Goal: Task Accomplishment & Management: Use online tool/utility

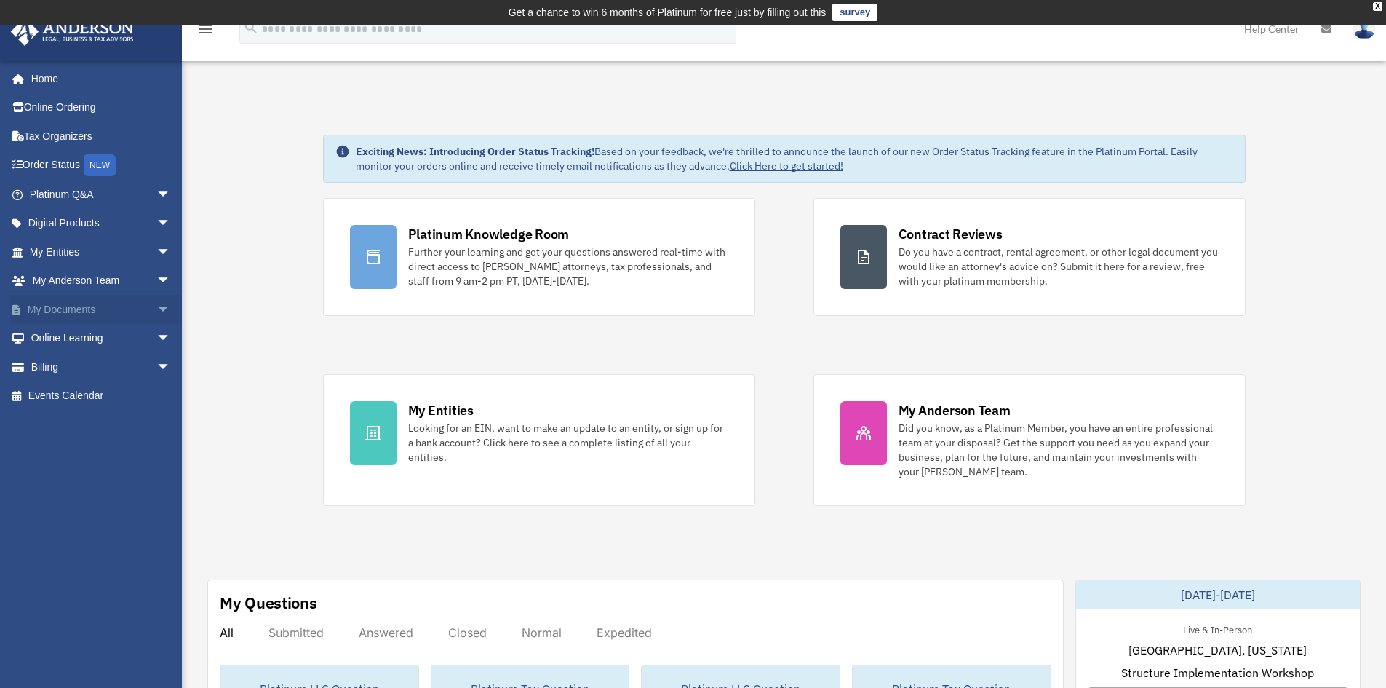
click at [156, 309] on span "arrow_drop_down" at bounding box center [170, 310] width 29 height 30
click at [63, 338] on link "Box" at bounding box center [106, 338] width 172 height 29
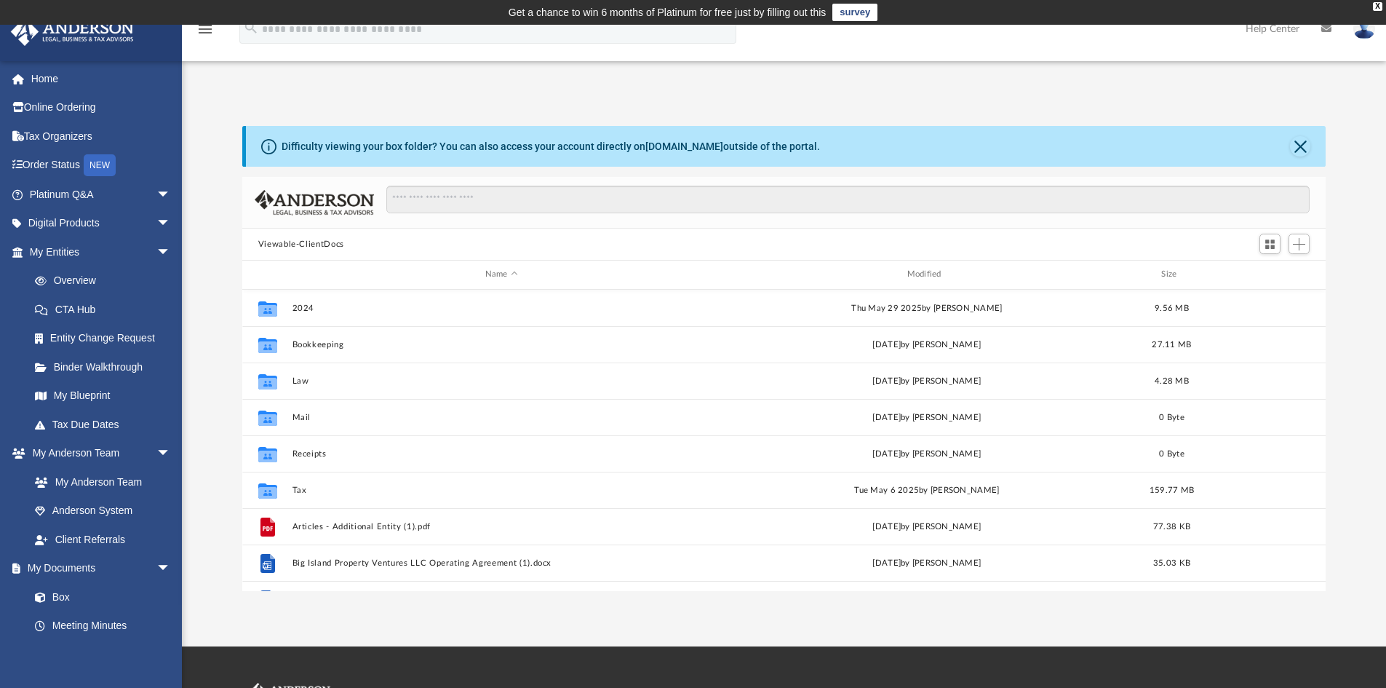
scroll to position [320, 1073]
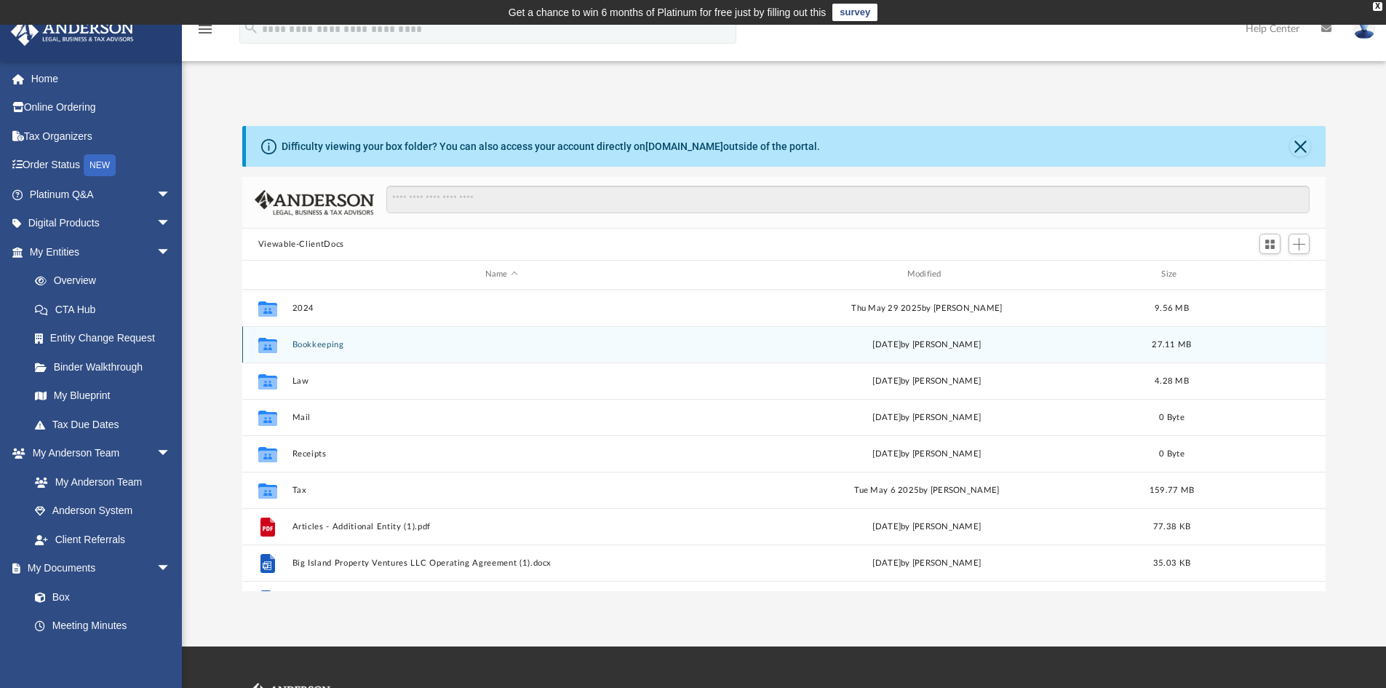
click at [269, 346] on icon "grid" at bounding box center [267, 347] width 19 height 12
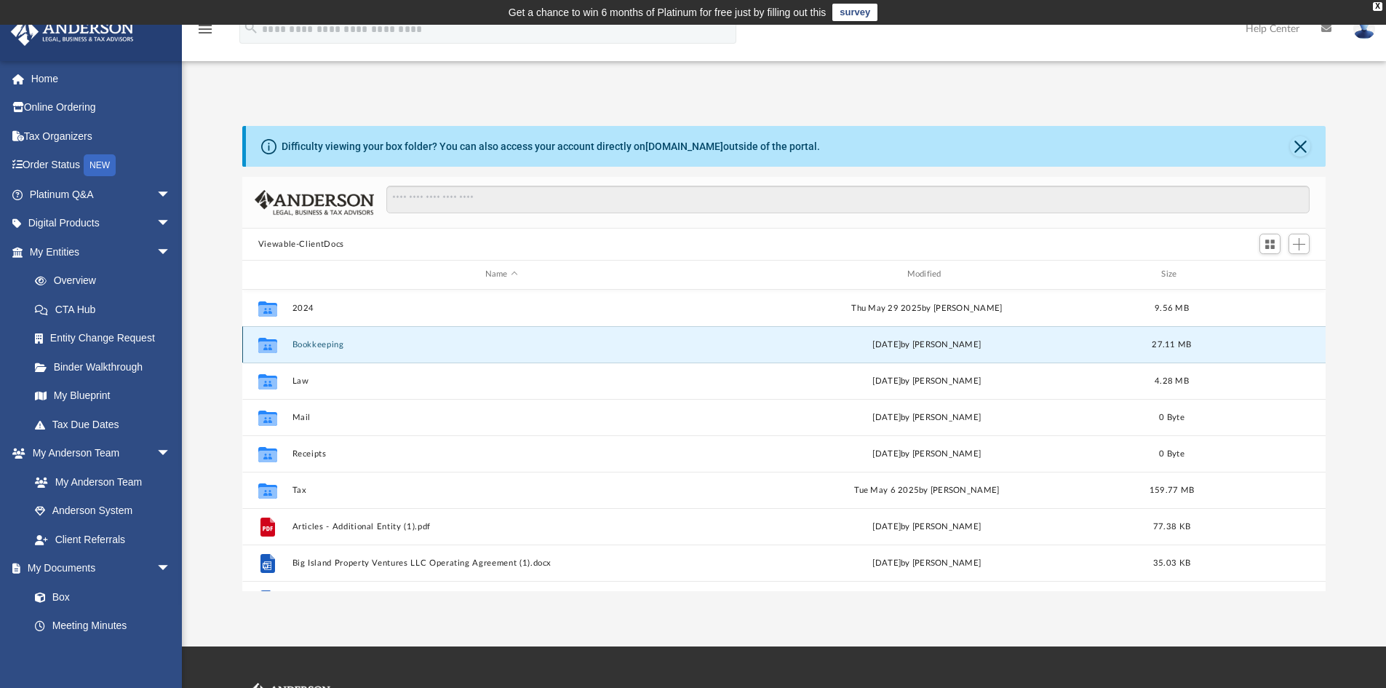
click at [325, 347] on button "Bookkeeping" at bounding box center [501, 344] width 419 height 9
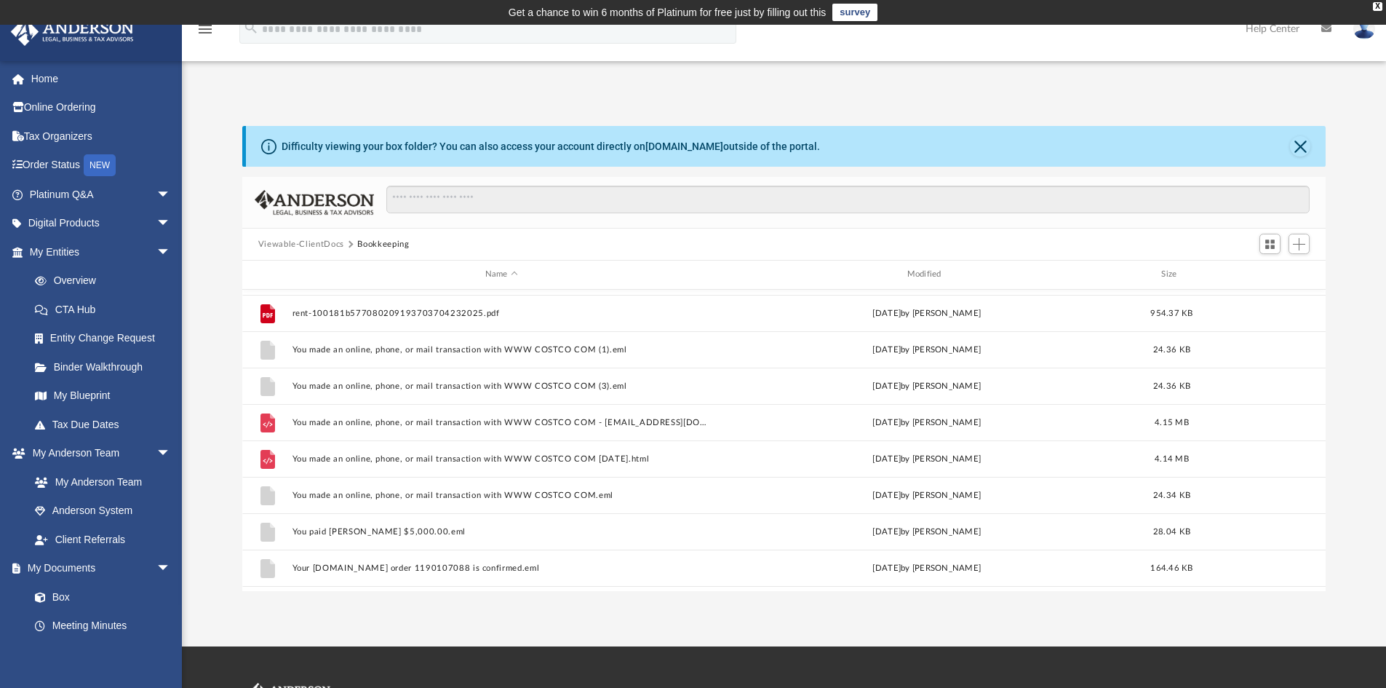
scroll to position [499, 0]
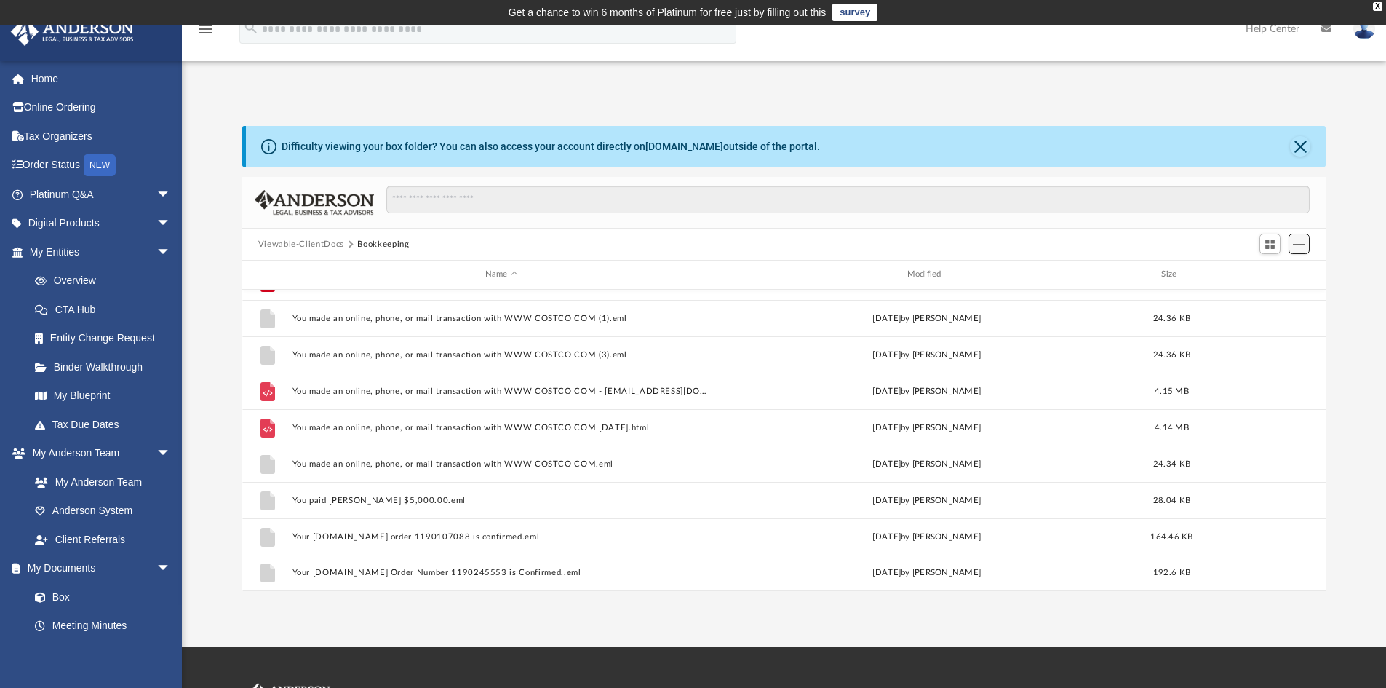
click at [1300, 247] on span "Add" at bounding box center [1299, 244] width 12 height 12
click at [1287, 274] on li "Upload" at bounding box center [1278, 273] width 47 height 15
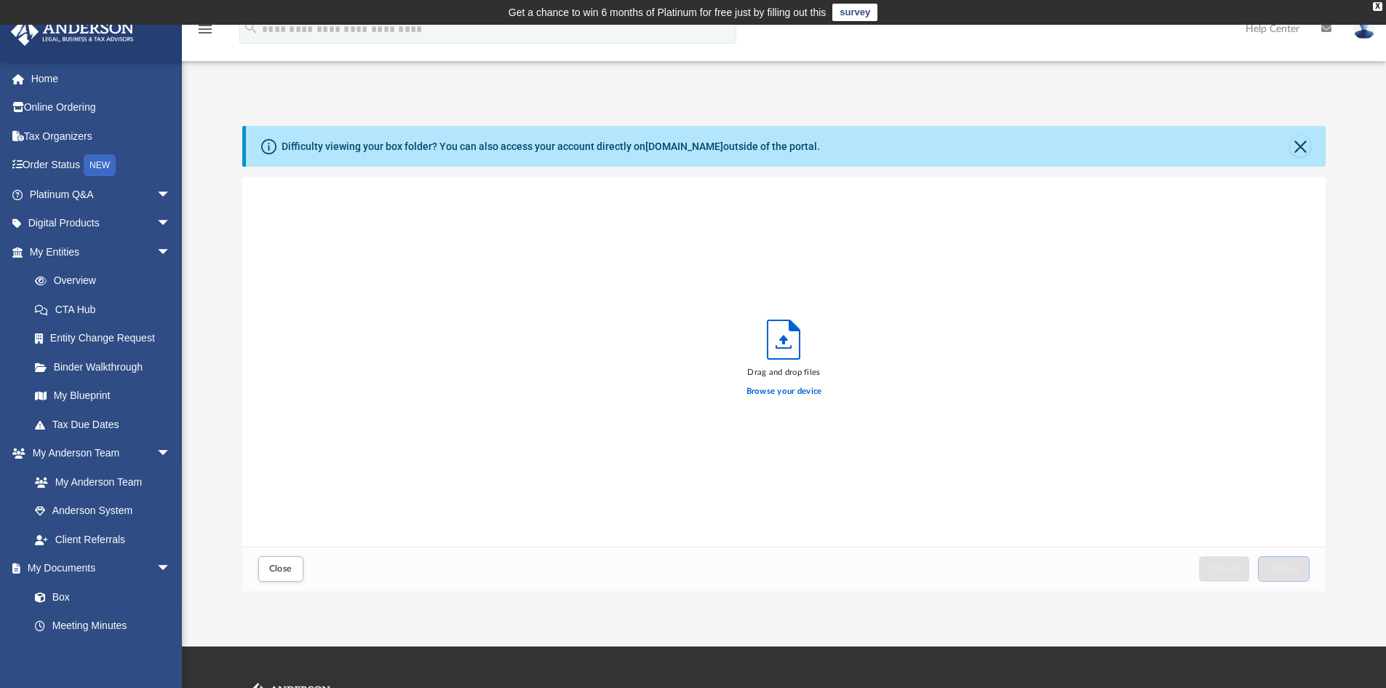
scroll to position [358, 1073]
click at [1282, 565] on span "Upload" at bounding box center [1284, 568] width 31 height 9
click at [1284, 560] on button "Upload" at bounding box center [1284, 568] width 52 height 25
click at [1290, 569] on span "Upload" at bounding box center [1284, 568] width 31 height 9
click at [1290, 572] on span "Upload" at bounding box center [1284, 568] width 31 height 9
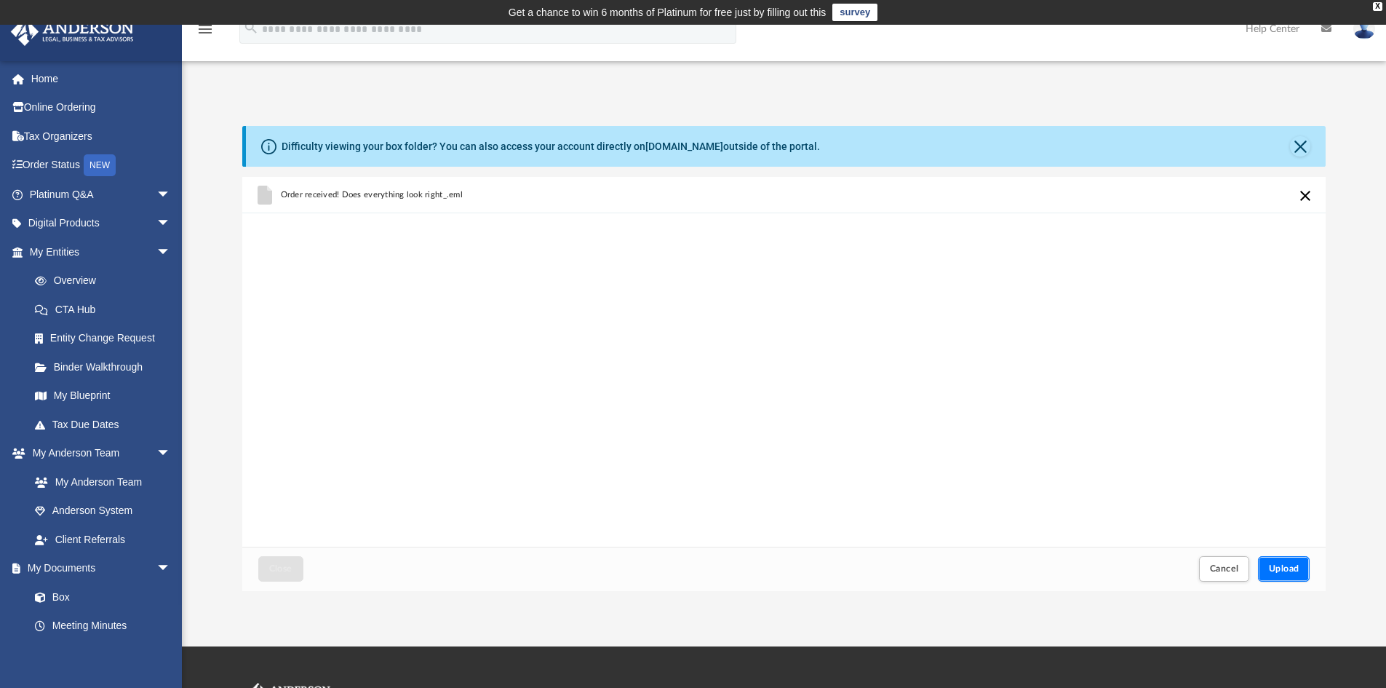
click at [1285, 569] on span "Upload" at bounding box center [1284, 568] width 31 height 9
click at [1296, 568] on span "Upload" at bounding box center [1284, 568] width 31 height 9
click at [1284, 569] on span "Upload" at bounding box center [1284, 568] width 31 height 9
click at [1292, 568] on span "Upload" at bounding box center [1284, 568] width 31 height 9
click at [1284, 569] on span "Upload" at bounding box center [1284, 568] width 31 height 9
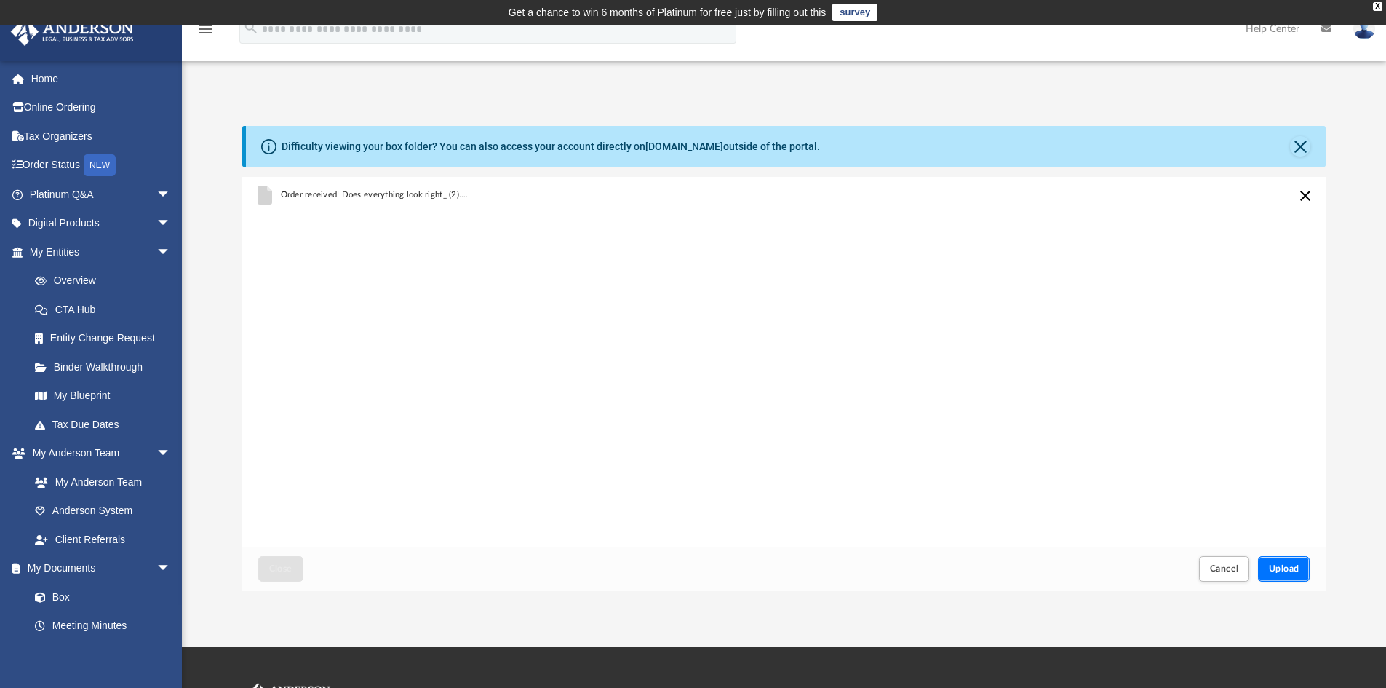
click at [1297, 574] on button "Upload" at bounding box center [1284, 568] width 52 height 25
click at [1282, 564] on span "Upload" at bounding box center [1284, 568] width 31 height 9
click at [1286, 566] on span "Upload" at bounding box center [1284, 568] width 31 height 9
click at [1293, 573] on button "Upload" at bounding box center [1284, 568] width 52 height 25
click at [774, 388] on label "Select More Files" at bounding box center [784, 389] width 66 height 13
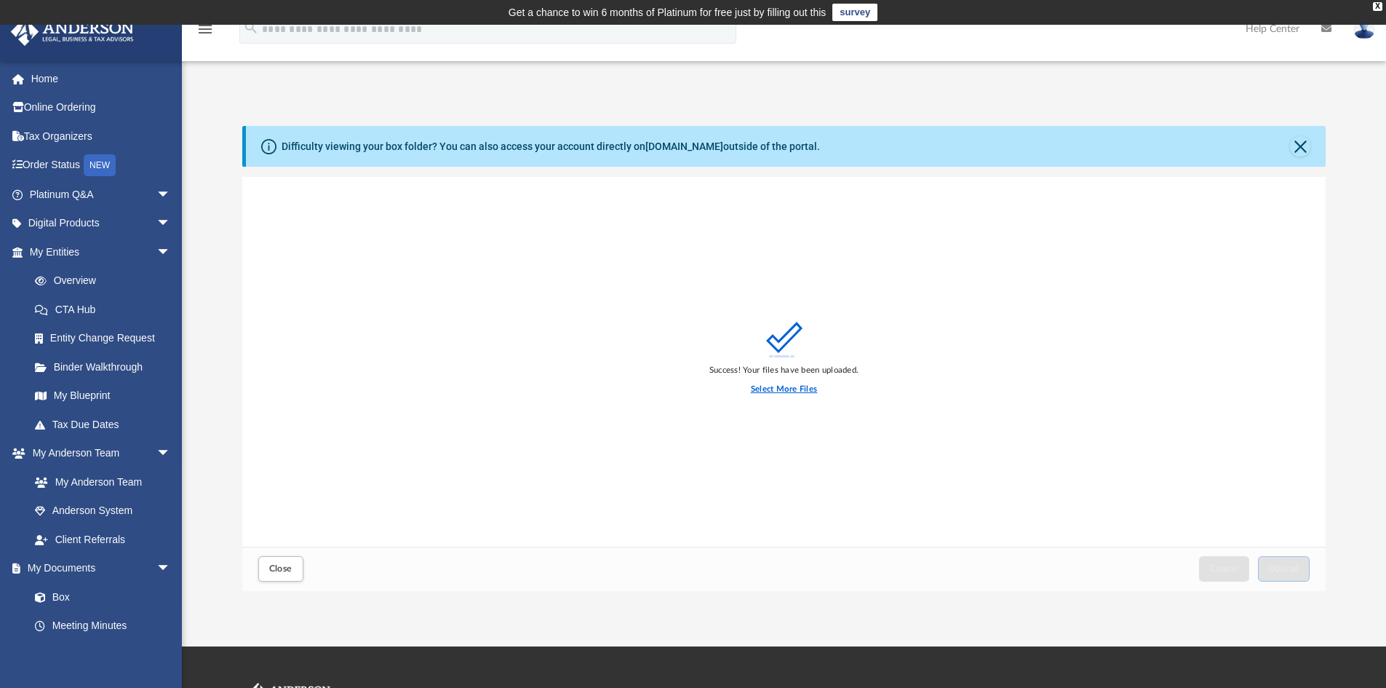
click at [0, 0] on input "Select More Files" at bounding box center [0, 0] width 0 height 0
click at [1293, 564] on span "Upload" at bounding box center [1284, 568] width 31 height 9
click at [772, 384] on label "Select More Files" at bounding box center [784, 389] width 66 height 13
click at [0, 0] on input "Select More Files" at bounding box center [0, 0] width 0 height 0
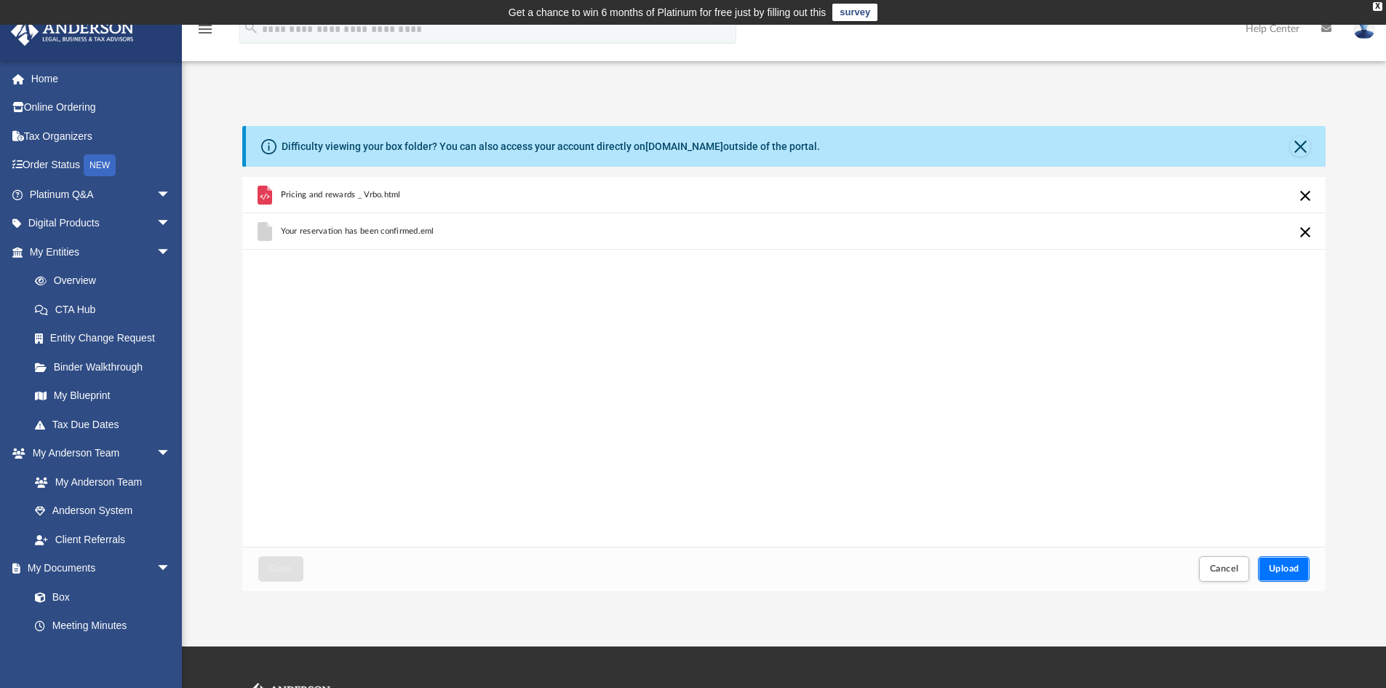
click at [1296, 566] on span "Upload" at bounding box center [1284, 568] width 31 height 9
click at [1286, 568] on span "Upload" at bounding box center [1284, 568] width 31 height 9
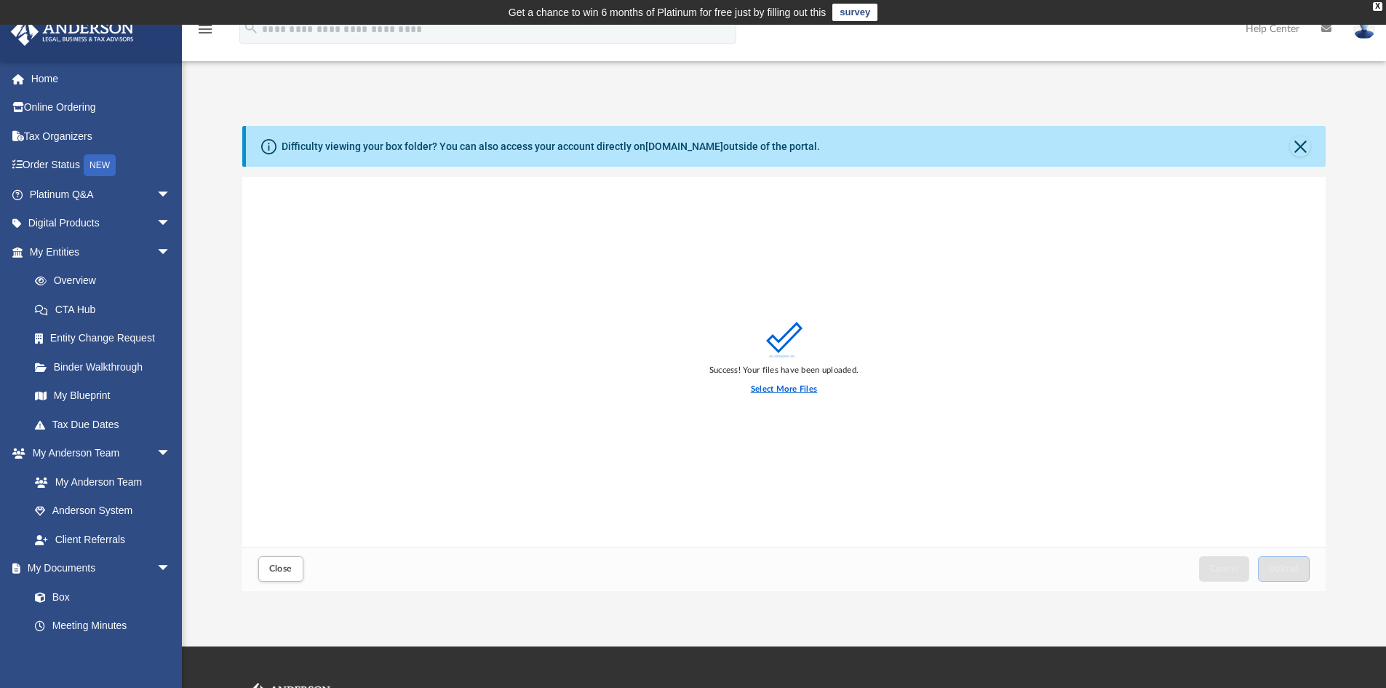
click at [766, 386] on label "Select More Files" at bounding box center [784, 389] width 66 height 13
click at [0, 0] on input "Select More Files" at bounding box center [0, 0] width 0 height 0
click at [1293, 565] on span "Upload" at bounding box center [1284, 568] width 31 height 9
